Goal: Check status

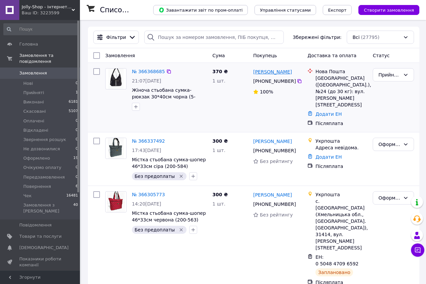
click at [266, 73] on link "елена ткач" at bounding box center [272, 72] width 39 height 7
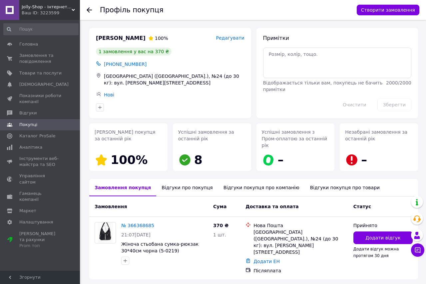
scroll to position [9, 0]
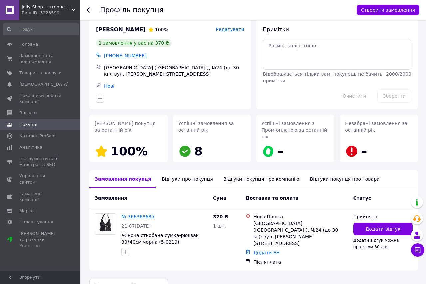
click at [179, 172] on div "Відгуки про покупця" at bounding box center [187, 179] width 62 height 17
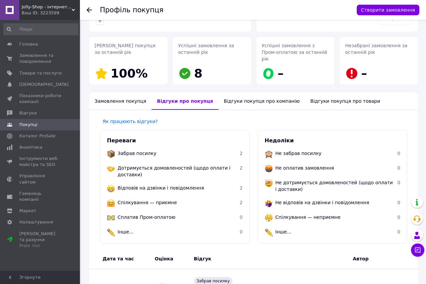
scroll to position [0, 0]
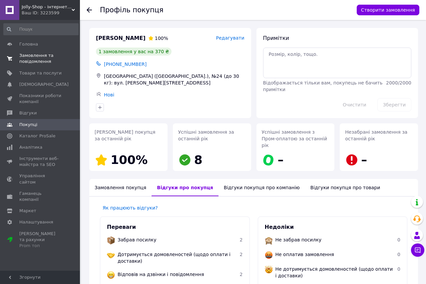
click at [30, 55] on span "Замовлення та повідомлення" at bounding box center [40, 59] width 42 height 12
